Goal: Find specific page/section: Find specific page/section

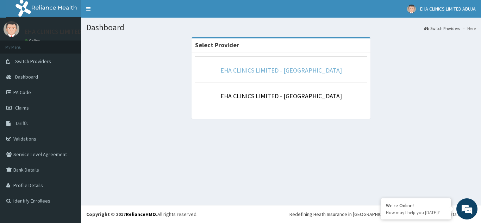
click at [299, 74] on link "EHA CLINICS LIMITED - [GEOGRAPHIC_DATA]" at bounding box center [280, 70] width 121 height 8
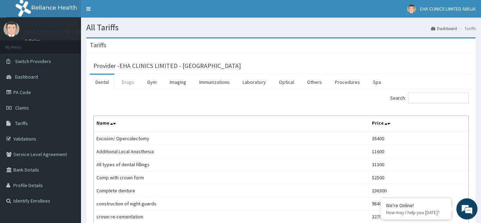
click at [125, 84] on link "Drugs" at bounding box center [128, 82] width 24 height 15
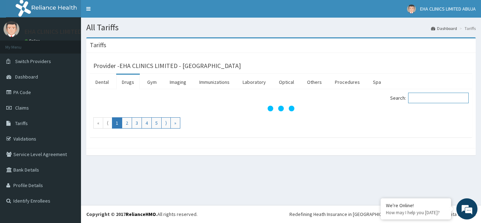
click at [427, 98] on input "Search:" at bounding box center [438, 98] width 61 height 11
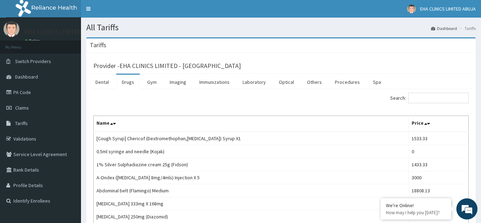
click at [130, 81] on link "Drugs" at bounding box center [128, 82] width 24 height 15
click at [414, 96] on input "Search:" at bounding box center [438, 98] width 61 height 11
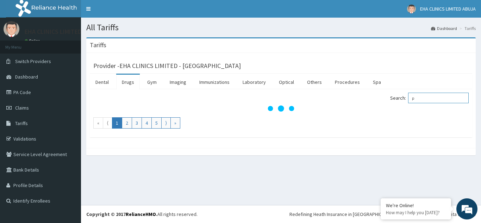
click at [418, 97] on input "p" at bounding box center [438, 98] width 61 height 11
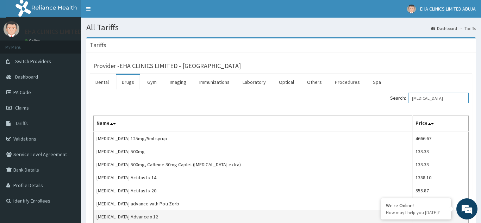
type input "panadol"
